Goal: Browse casually: Explore the website without a specific task or goal

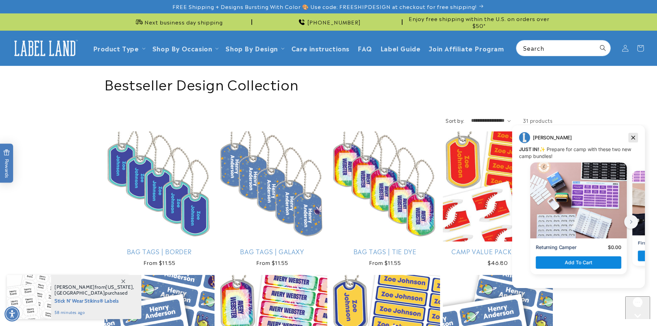
drag, startPoint x: 1138, startPoint y: 260, endPoint x: 631, endPoint y: 136, distance: 521.6
click at [631, 136] on icon "Dismiss campaign" at bounding box center [633, 138] width 4 height 4
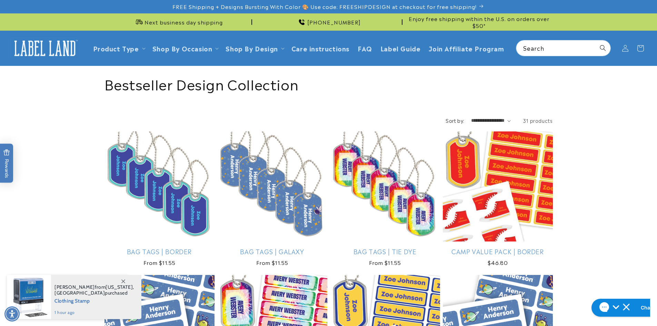
click at [50, 51] on img at bounding box center [44, 48] width 69 height 21
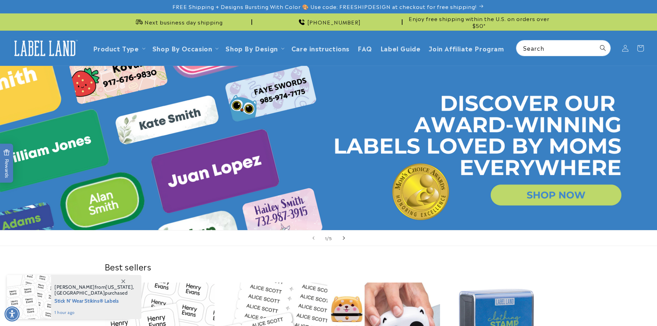
click at [345, 236] on icon "Next slide" at bounding box center [343, 238] width 2 height 8
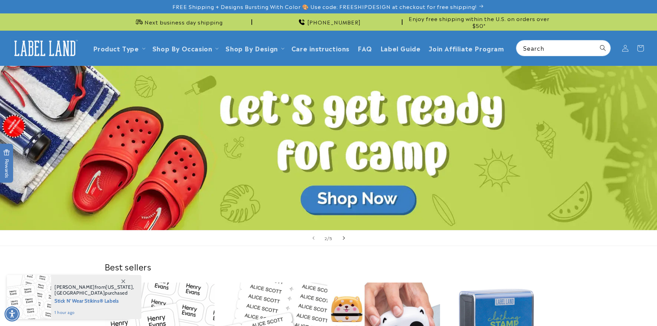
click at [345, 236] on span "Next slide" at bounding box center [343, 237] width 7 height 7
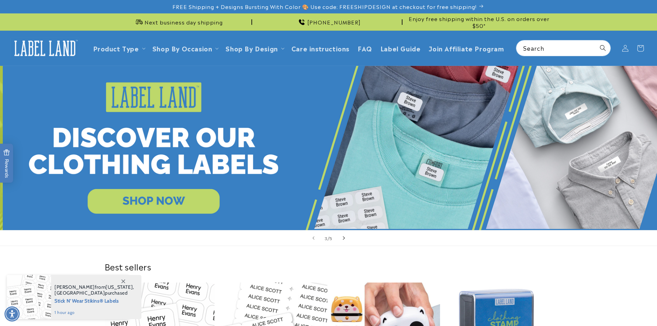
scroll to position [0, 1313]
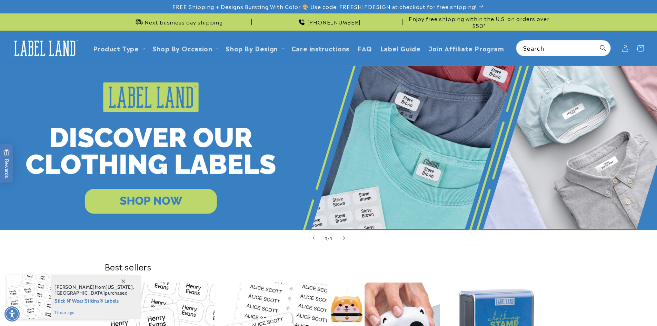
click at [345, 236] on span "Next slide" at bounding box center [343, 237] width 7 height 7
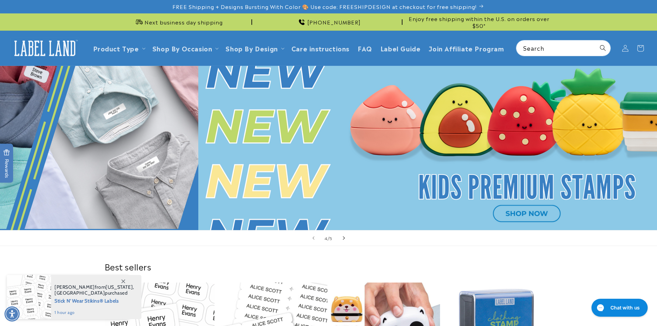
scroll to position [0, 1921]
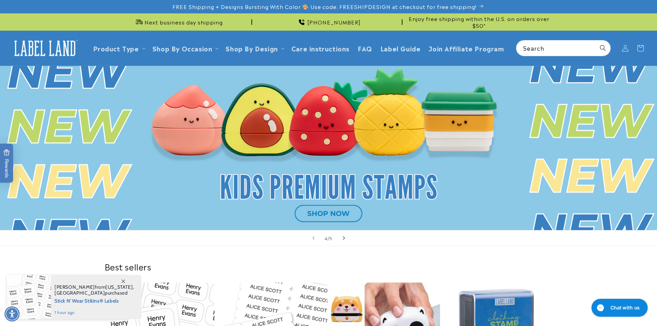
click at [345, 236] on span "Next slide" at bounding box center [343, 237] width 7 height 7
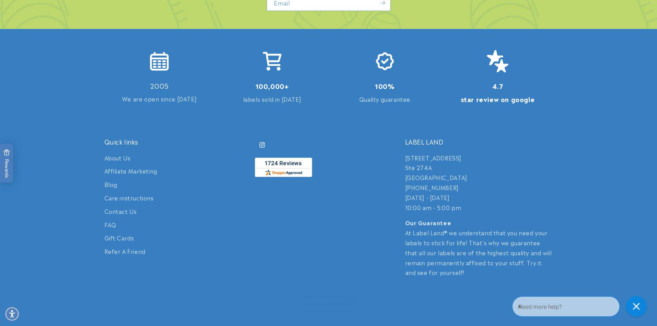
scroll to position [1617, 0]
